Goal: Check status: Check status

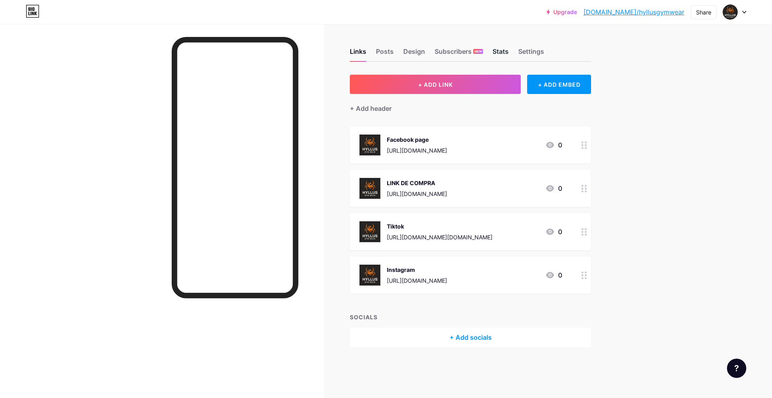
click at [507, 56] on div "Stats" at bounding box center [500, 54] width 16 height 14
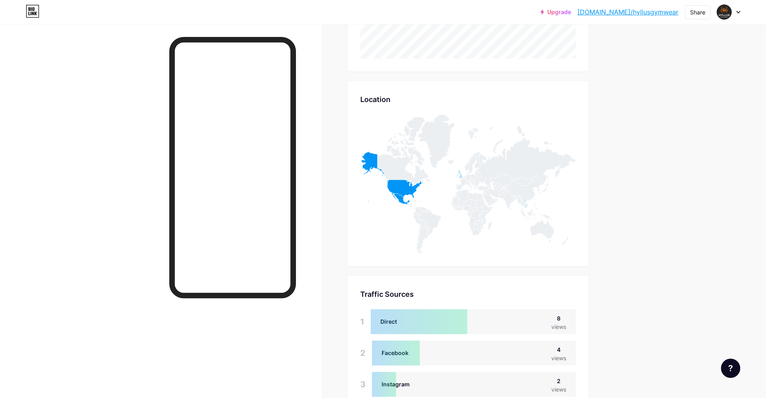
scroll to position [415, 0]
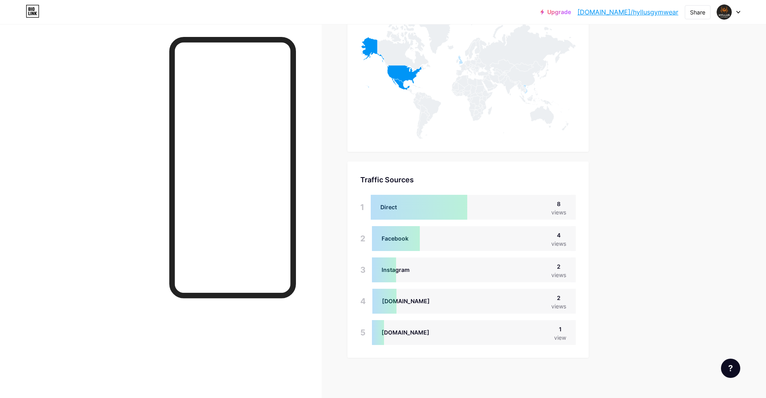
drag, startPoint x: 562, startPoint y: 330, endPoint x: 566, endPoint y: 329, distance: 4.1
click at [564, 330] on div "1" at bounding box center [560, 329] width 12 height 8
click at [566, 327] on div "1" at bounding box center [560, 329] width 12 height 8
drag, startPoint x: 558, startPoint y: 201, endPoint x: 566, endPoint y: 199, distance: 8.1
click at [566, 200] on div "8" at bounding box center [558, 204] width 15 height 8
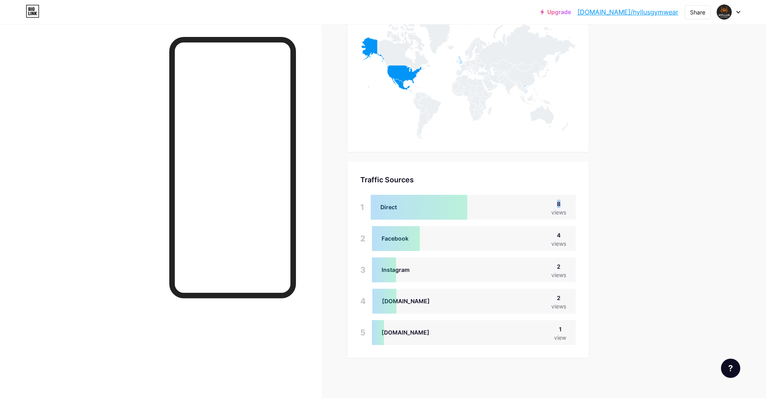
click at [566, 200] on div "8" at bounding box center [558, 204] width 15 height 8
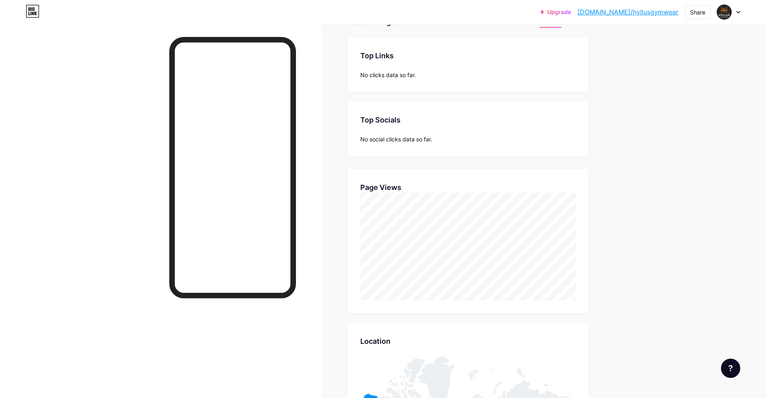
scroll to position [0, 0]
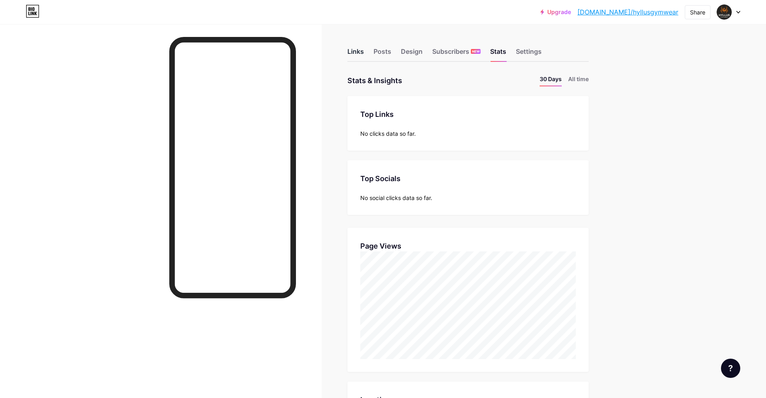
click at [359, 50] on div "Links" at bounding box center [355, 54] width 16 height 14
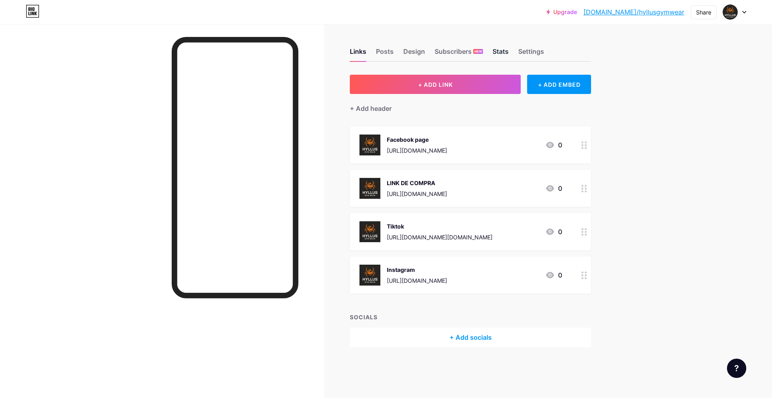
click at [506, 51] on div "Stats" at bounding box center [500, 54] width 16 height 14
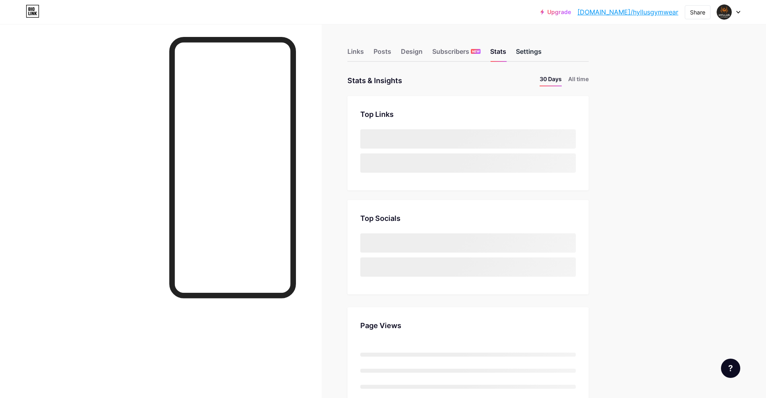
click at [525, 49] on div "Settings" at bounding box center [529, 54] width 26 height 14
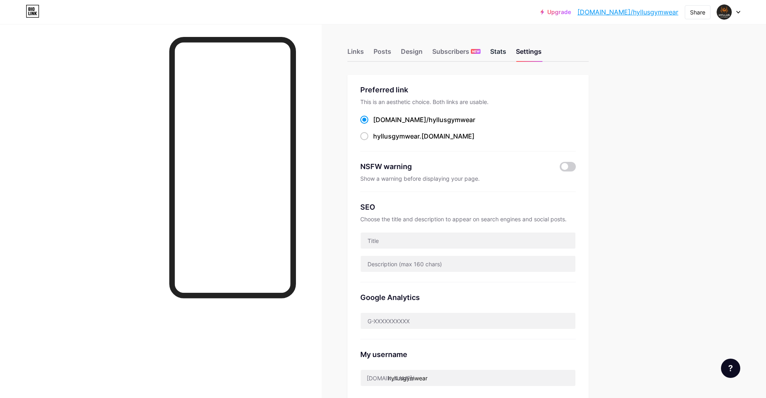
click at [506, 51] on div "Stats" at bounding box center [498, 54] width 16 height 14
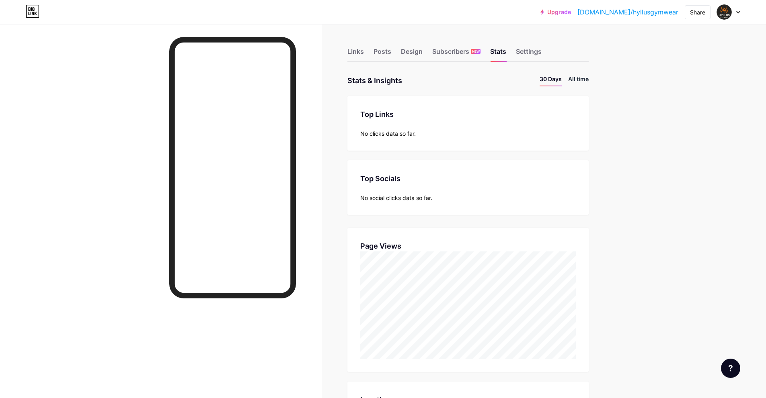
click at [577, 80] on li "All time" at bounding box center [578, 81] width 20 height 12
click at [356, 51] on div "Links" at bounding box center [355, 54] width 16 height 14
